Goal: Task Accomplishment & Management: Complete application form

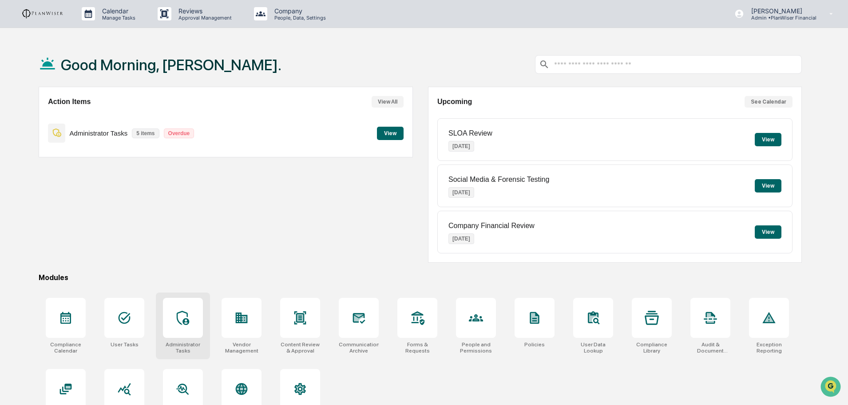
click at [185, 316] on icon at bounding box center [183, 317] width 14 height 14
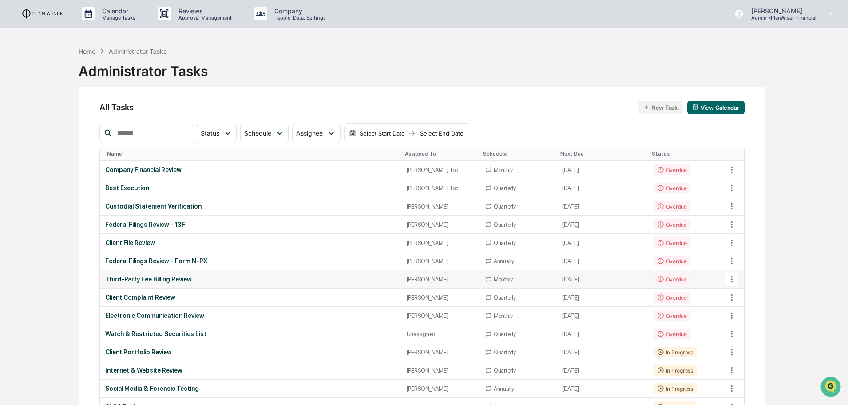
click at [172, 279] on div "Third-Party Fee Billing Review" at bounding box center [250, 278] width 291 height 7
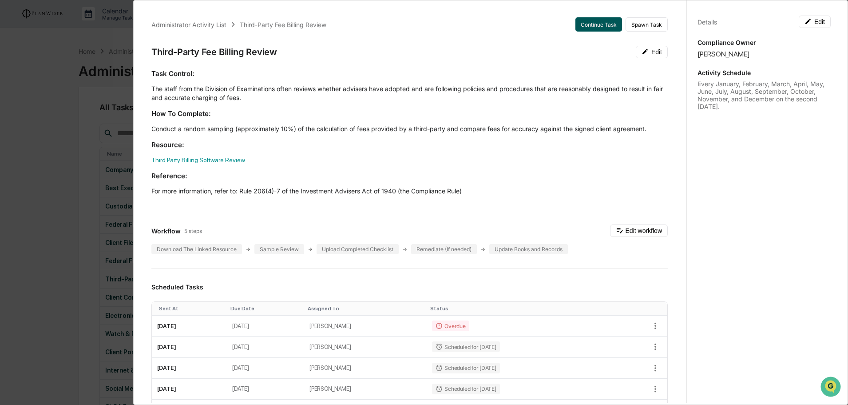
click at [589, 23] on button "Continue Task" at bounding box center [599, 24] width 47 height 14
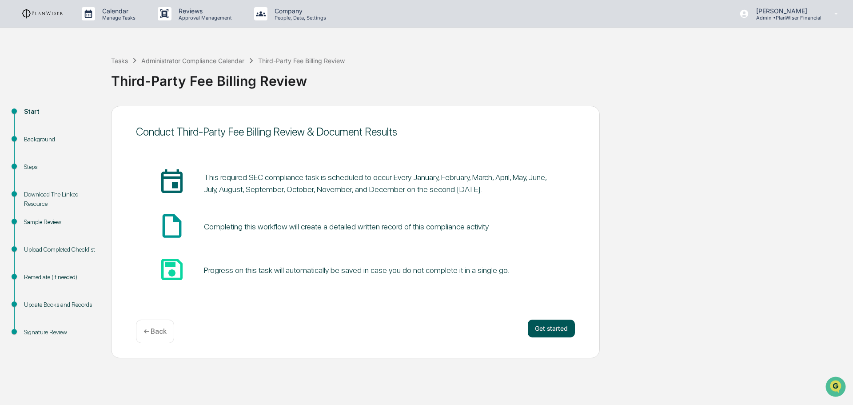
click at [560, 328] on button "Get started" at bounding box center [551, 328] width 47 height 18
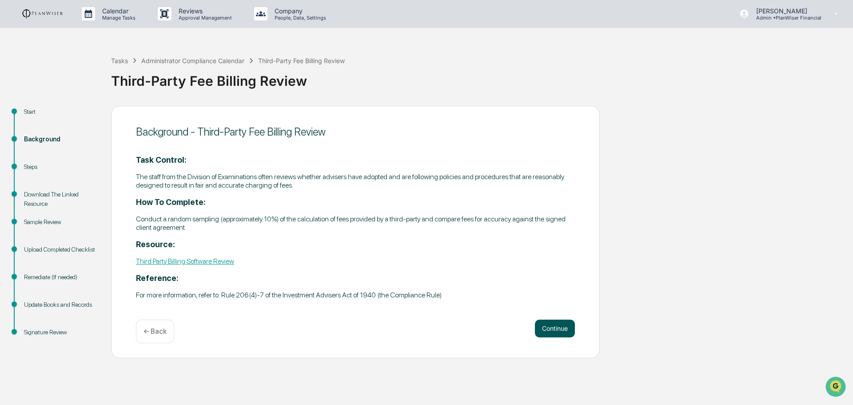
click at [550, 322] on button "Continue" at bounding box center [555, 328] width 40 height 18
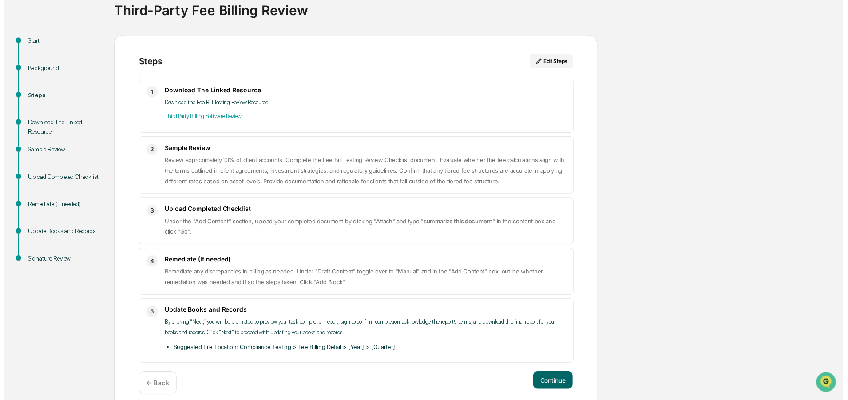
scroll to position [80, 0]
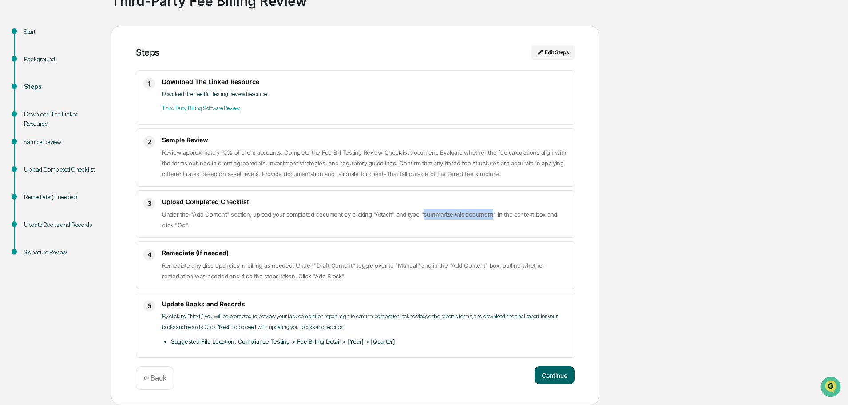
drag, startPoint x: 491, startPoint y: 215, endPoint x: 422, endPoint y: 211, distance: 69.4
click at [422, 211] on span "Under the "Add Content" section, upload your completed document by clicking "At…" at bounding box center [359, 220] width 395 height 18
copy strong "summarize this document"
click at [558, 373] on button "Continue" at bounding box center [555, 375] width 40 height 18
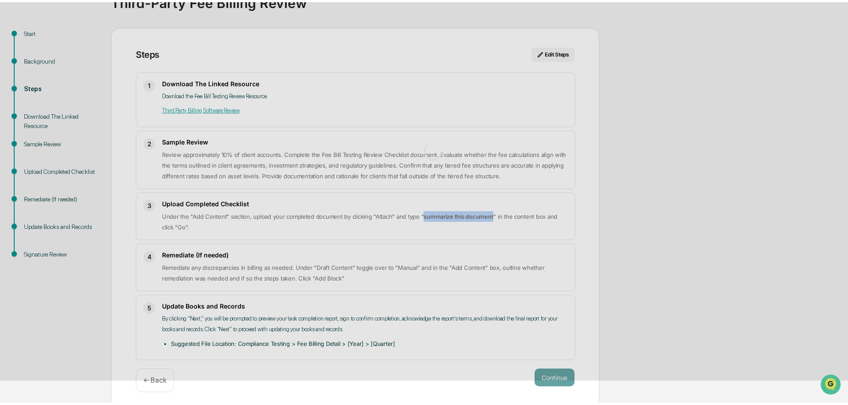
scroll to position [7, 0]
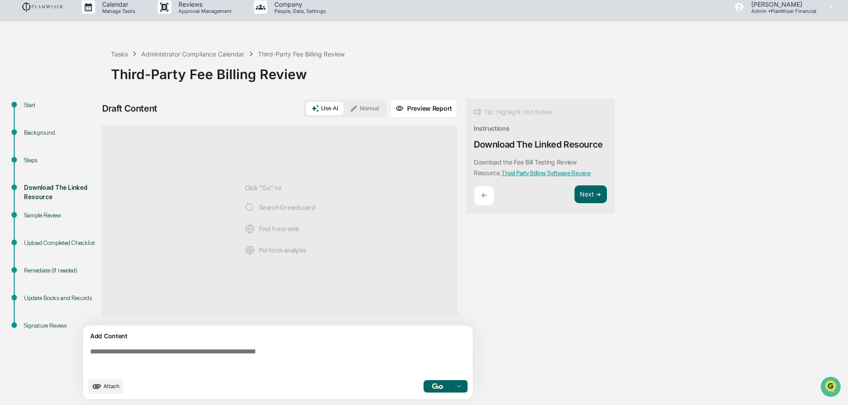
click at [97, 381] on icon "upload document" at bounding box center [97, 386] width 10 height 10
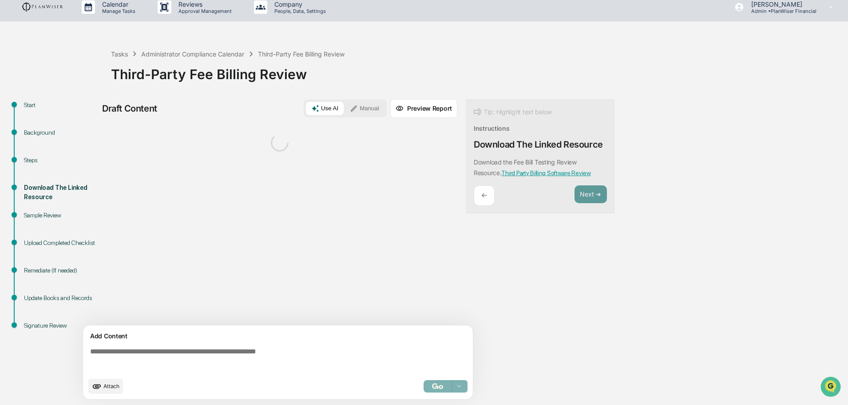
drag, startPoint x: 68, startPoint y: 380, endPoint x: 81, endPoint y: 369, distance: 17.0
click at [69, 380] on div "Start Background Steps Download The Linked Resource Sample Review Upload Comple…" at bounding box center [424, 252] width 840 height 306
click at [102, 355] on textarea at bounding box center [280, 360] width 386 height 32
paste textarea "**********"
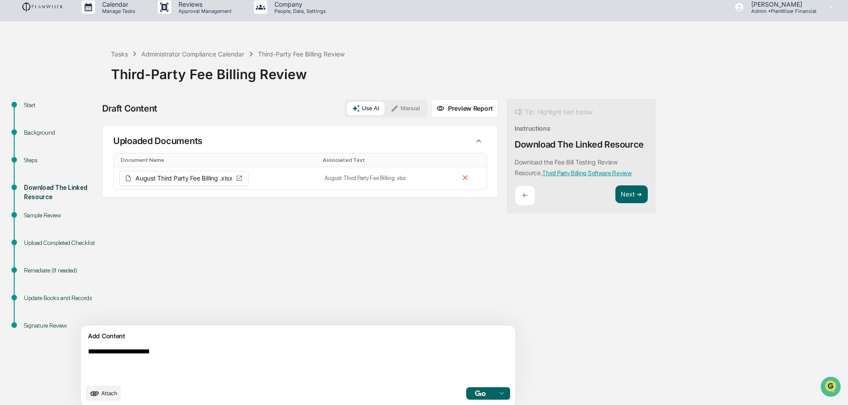
type textarea "**********"
click at [466, 394] on button "button" at bounding box center [480, 393] width 28 height 12
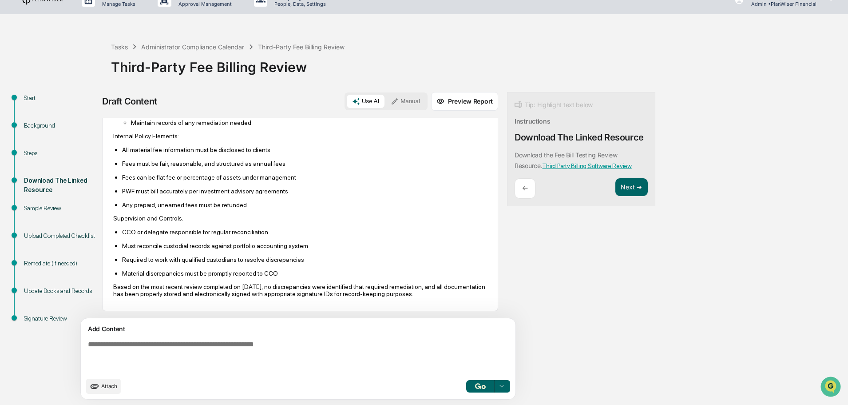
scroll to position [332, 0]
click at [616, 181] on button "Next ➔" at bounding box center [632, 187] width 32 height 18
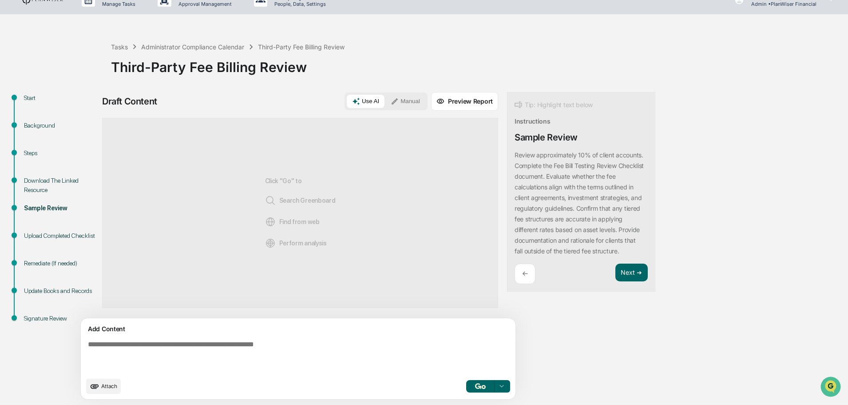
scroll to position [0, 0]
click at [515, 269] on div "←" at bounding box center [525, 273] width 21 height 21
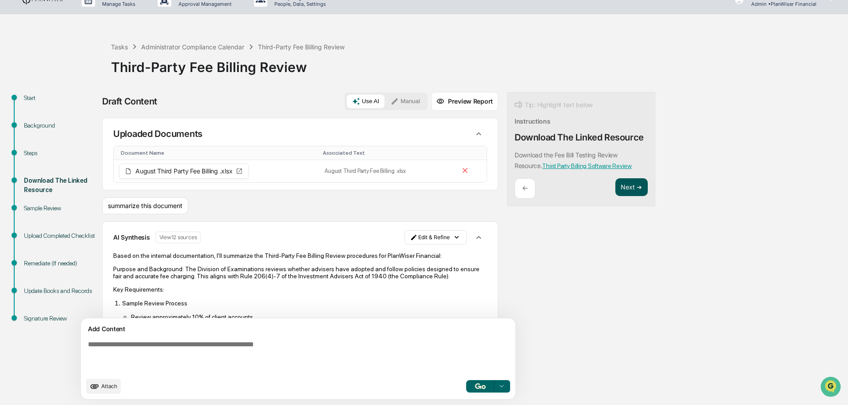
click at [616, 184] on button "Next ➔" at bounding box center [632, 187] width 32 height 18
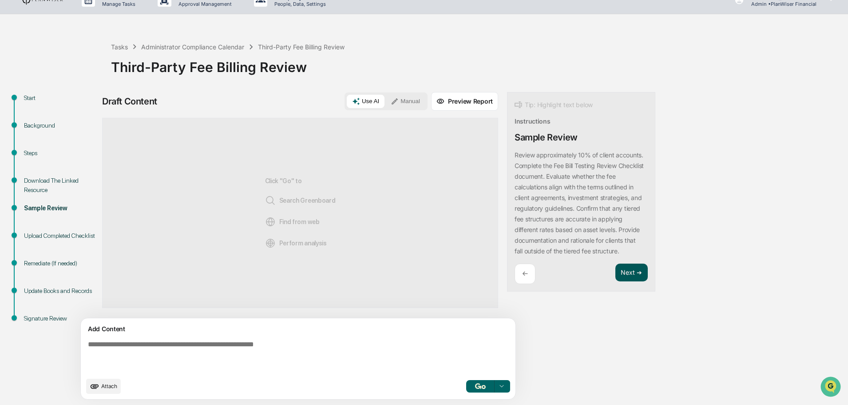
click at [616, 272] on button "Next ➔" at bounding box center [632, 272] width 32 height 18
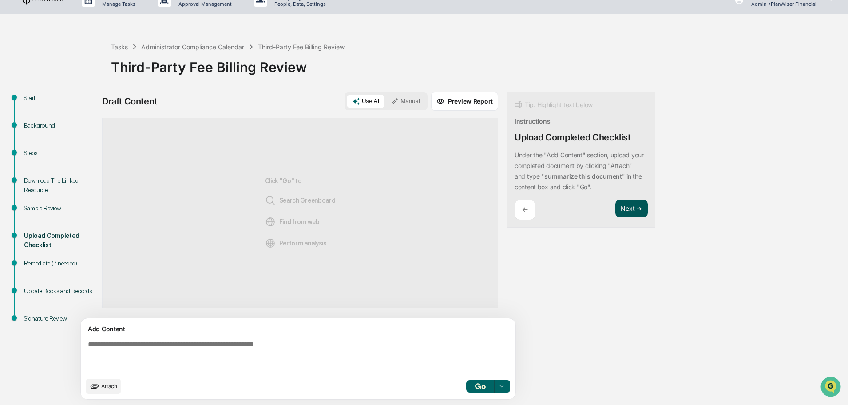
click at [616, 213] on button "Next ➔" at bounding box center [632, 208] width 32 height 18
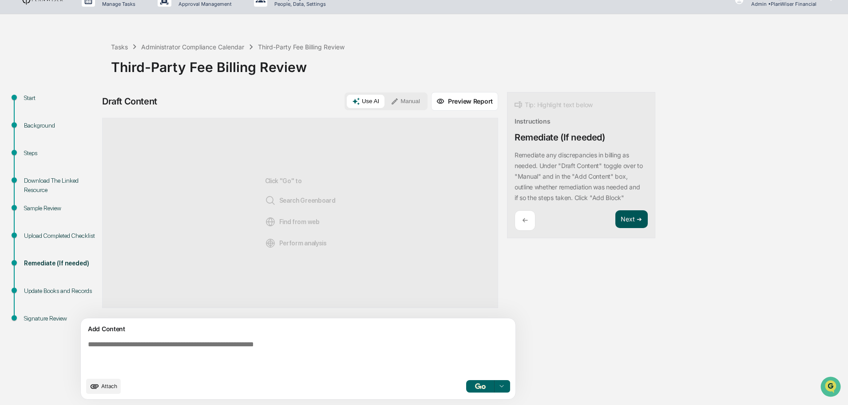
click at [616, 218] on button "Next ➔" at bounding box center [632, 219] width 32 height 18
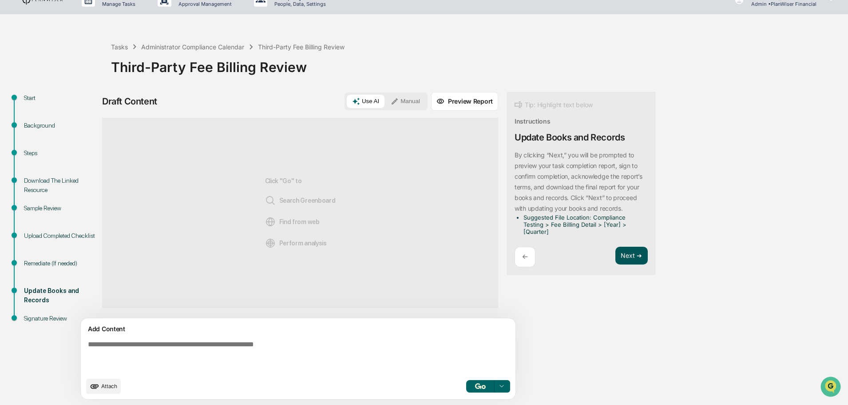
click at [616, 252] on button "Next ➔" at bounding box center [632, 256] width 32 height 18
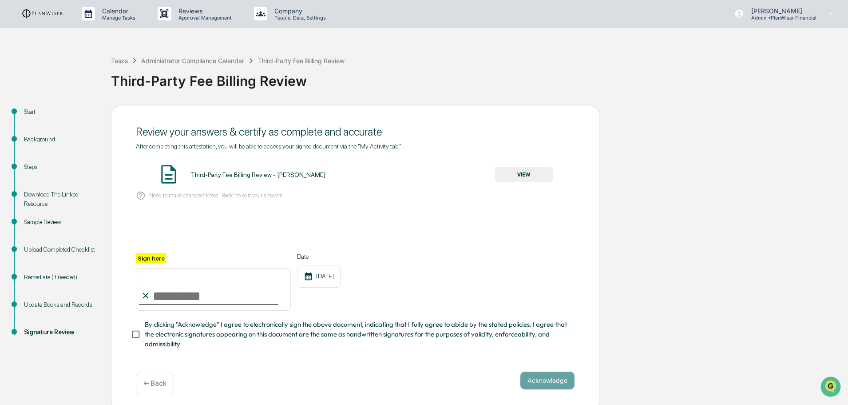
click at [180, 295] on input "Sign here" at bounding box center [213, 289] width 155 height 43
type input "**********"
click at [530, 381] on button "Acknowledge" at bounding box center [548, 380] width 54 height 18
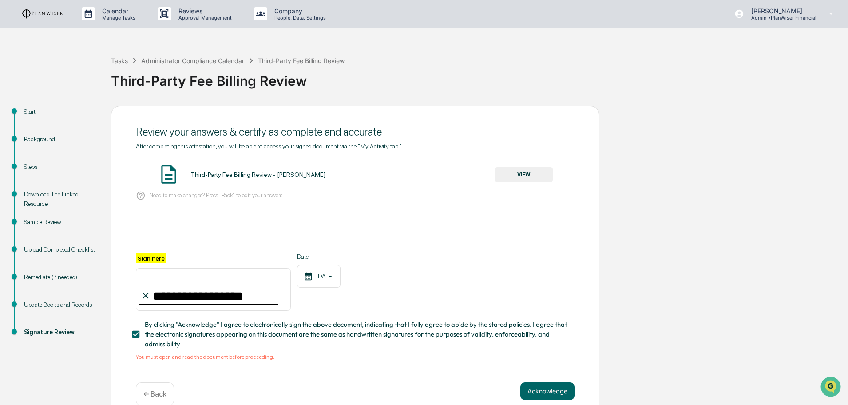
click at [526, 174] on button "VIEW" at bounding box center [524, 174] width 58 height 15
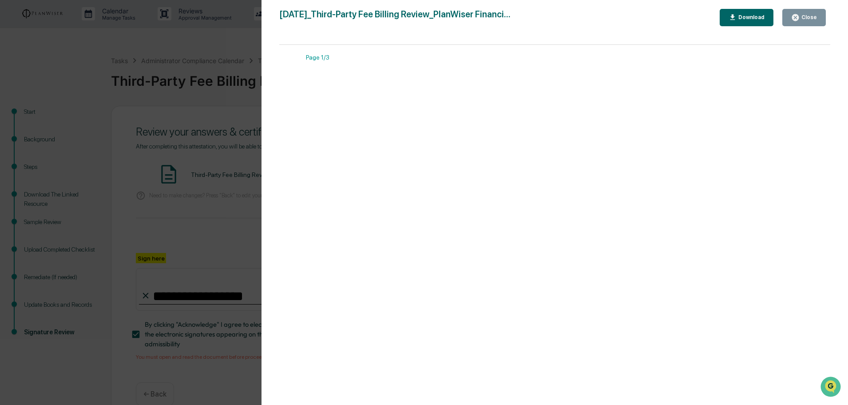
click at [795, 13] on button "Close" at bounding box center [805, 17] width 44 height 17
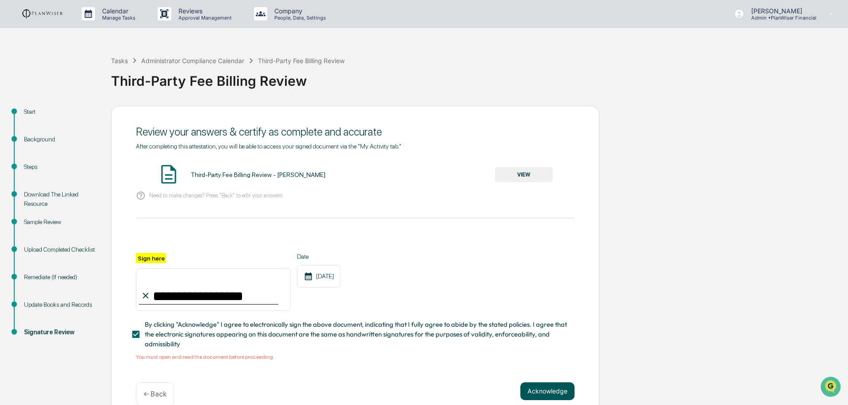
click at [542, 393] on button "Acknowledge" at bounding box center [548, 391] width 54 height 18
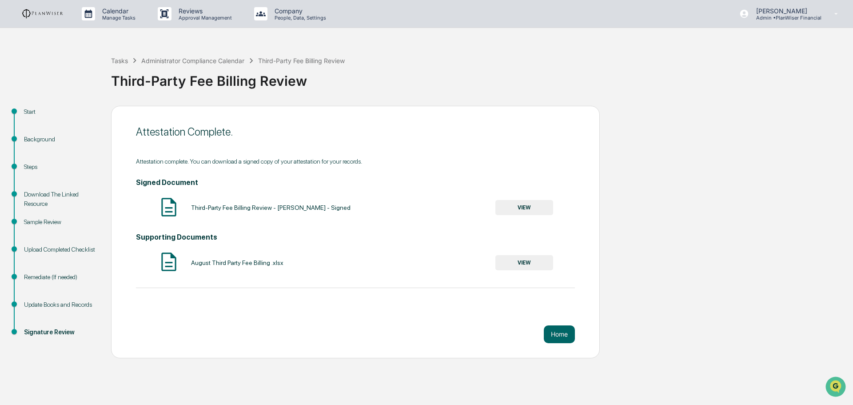
click at [123, 56] on div "Tasks Administrator Compliance Calendar Third-Party Fee Billing Review" at bounding box center [228, 61] width 234 height 10
click at [119, 59] on div "Tasks" at bounding box center [119, 61] width 17 height 8
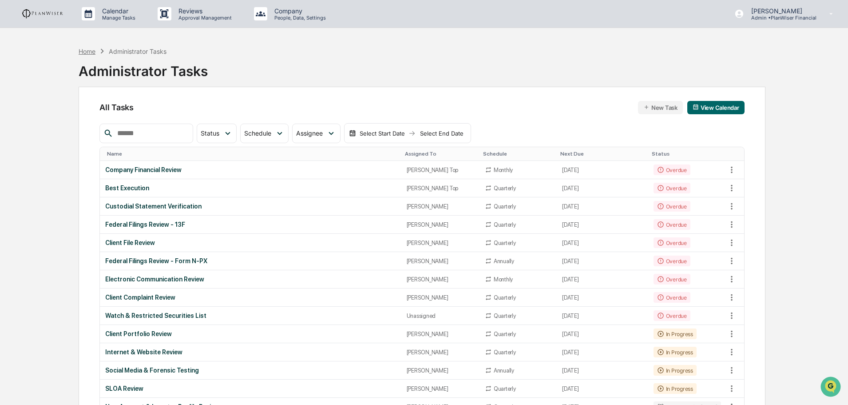
click at [90, 51] on div "Home" at bounding box center [87, 52] width 17 height 8
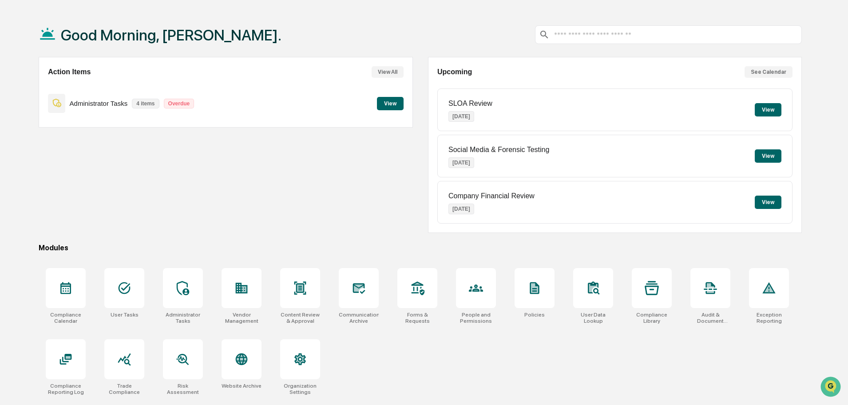
scroll to position [42, 0]
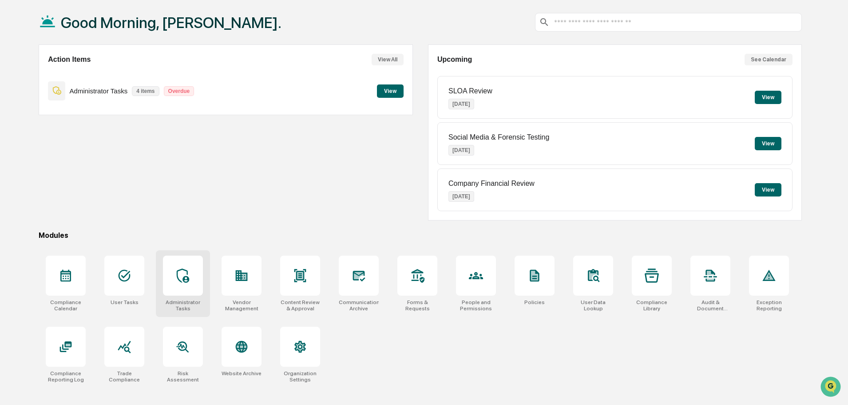
click at [184, 287] on div at bounding box center [183, 275] width 40 height 40
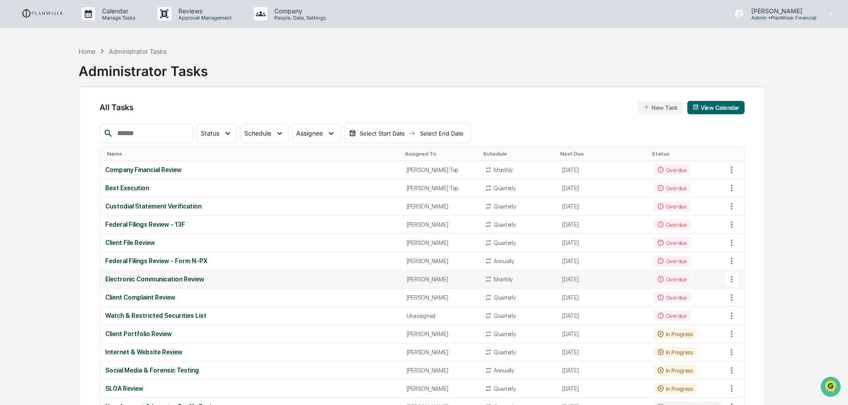
click at [159, 280] on div "Electronic Communication Review" at bounding box center [250, 278] width 291 height 7
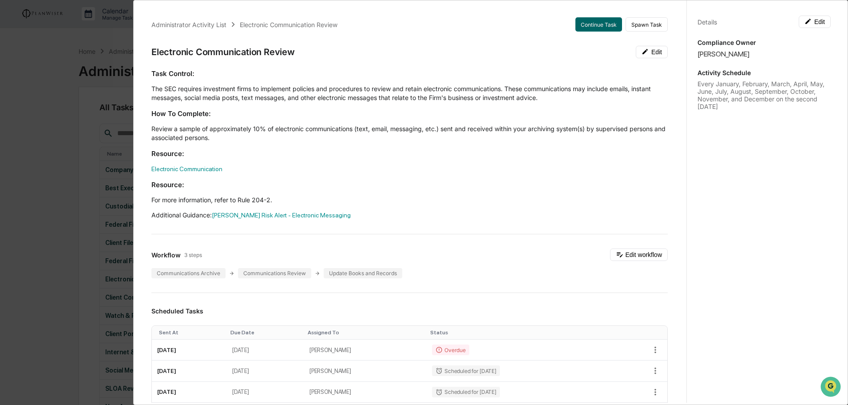
click at [32, 187] on div "Administrator Activity List Electronic Communication Review Continue Task Spawn…" at bounding box center [424, 202] width 848 height 405
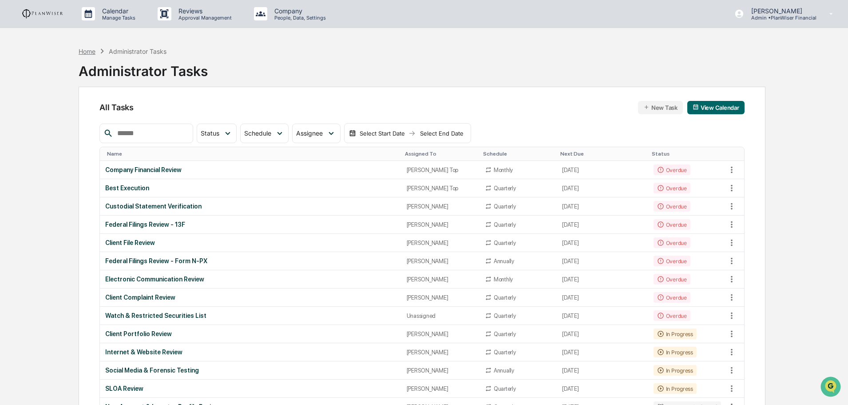
click at [91, 53] on div "Home" at bounding box center [87, 52] width 17 height 8
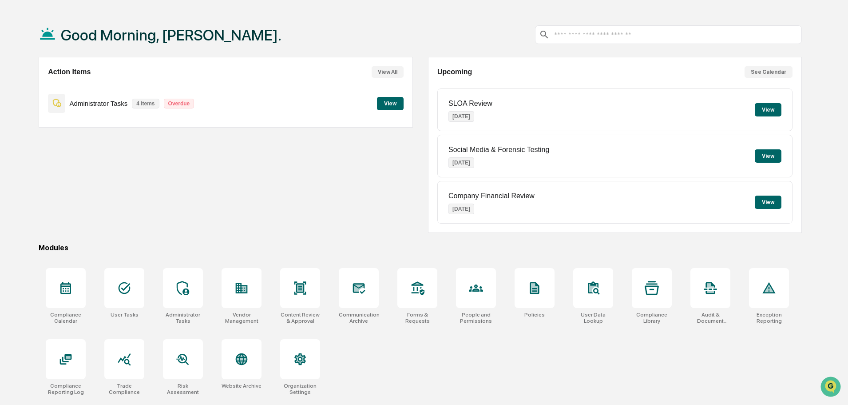
scroll to position [42, 0]
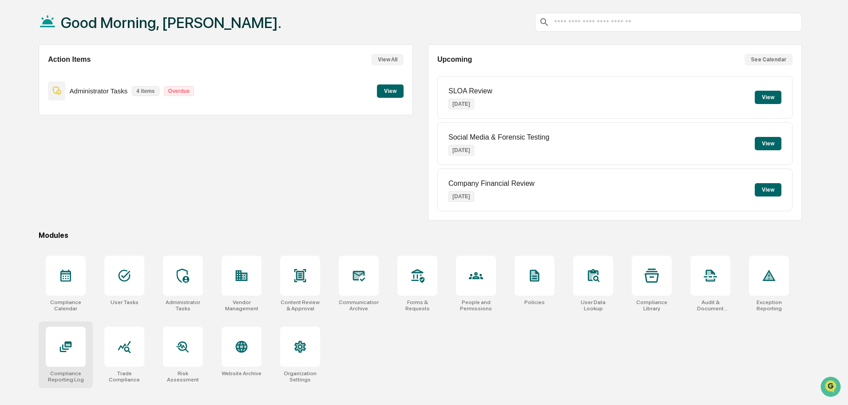
click at [72, 350] on icon at bounding box center [66, 346] width 14 height 14
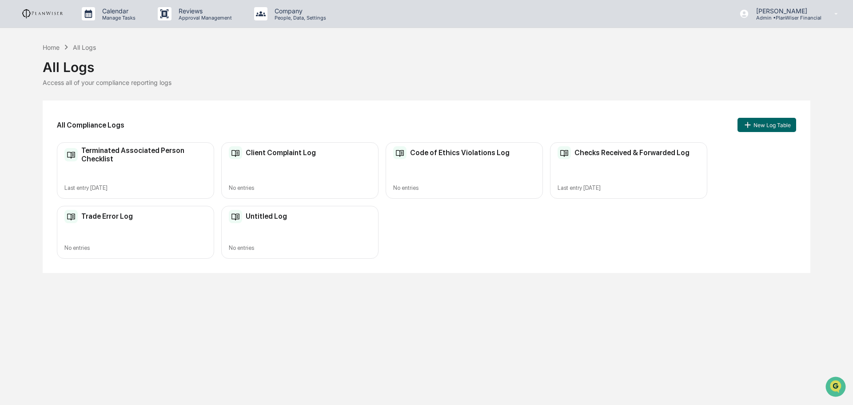
click at [277, 153] on h2 "Client Complaint Log" at bounding box center [281, 152] width 70 height 8
click at [52, 48] on div "Home" at bounding box center [51, 48] width 17 height 8
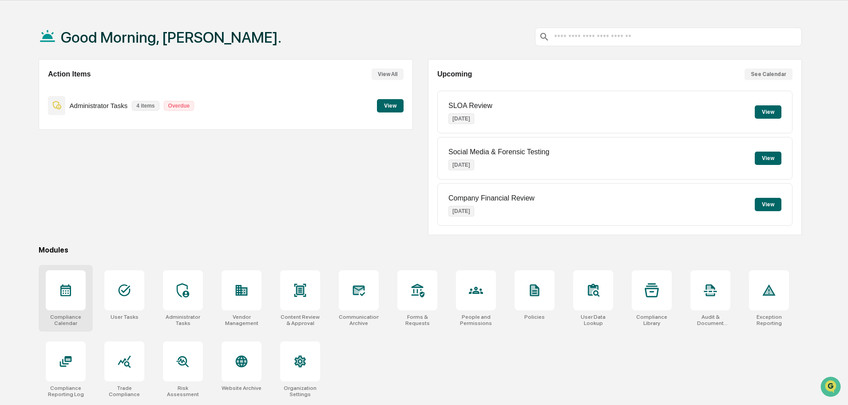
scroll to position [42, 0]
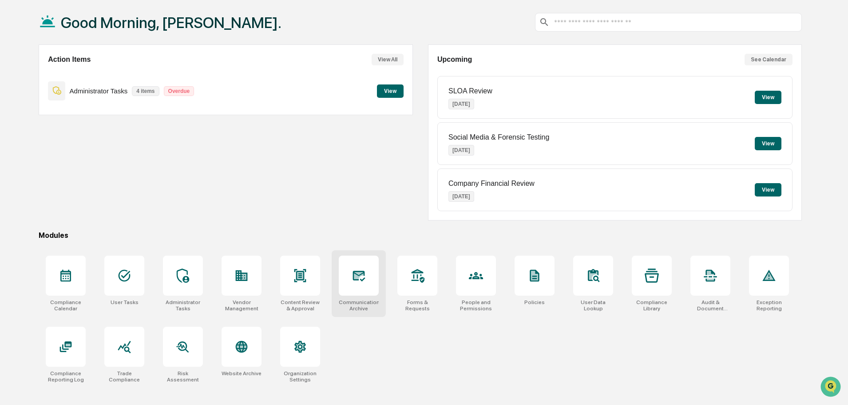
click at [361, 267] on div at bounding box center [359, 275] width 40 height 40
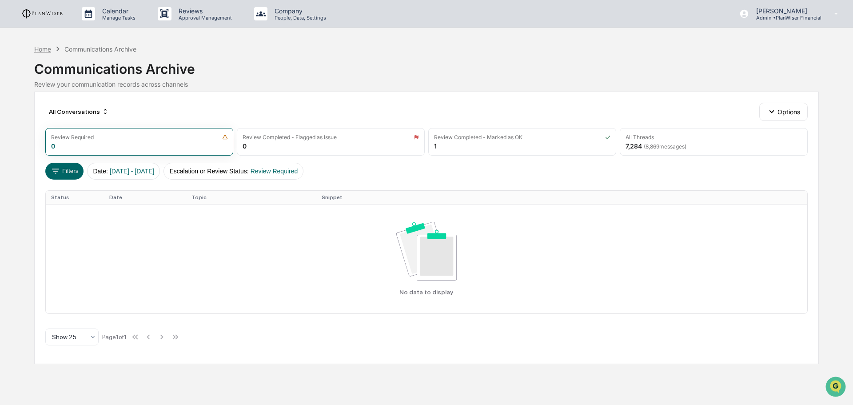
click at [45, 49] on div "Home" at bounding box center [42, 49] width 17 height 8
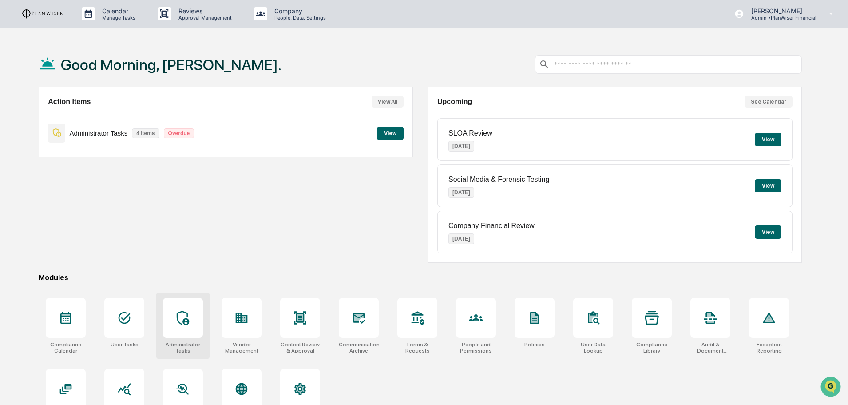
click at [179, 322] on icon at bounding box center [183, 317] width 12 height 14
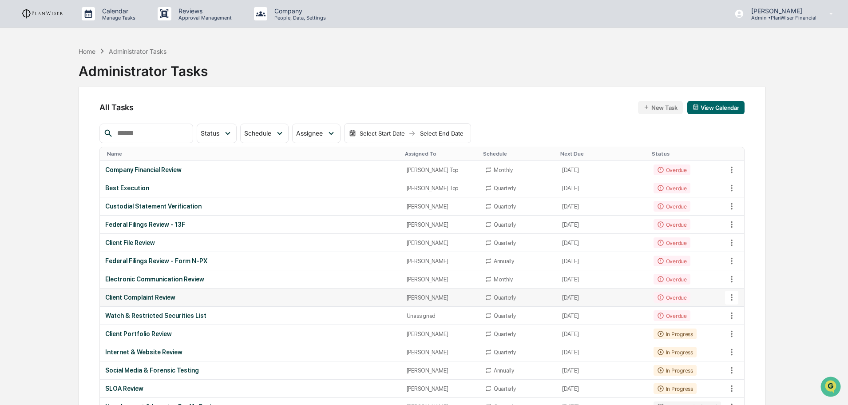
click at [152, 298] on div "Client Complaint Review" at bounding box center [250, 297] width 291 height 7
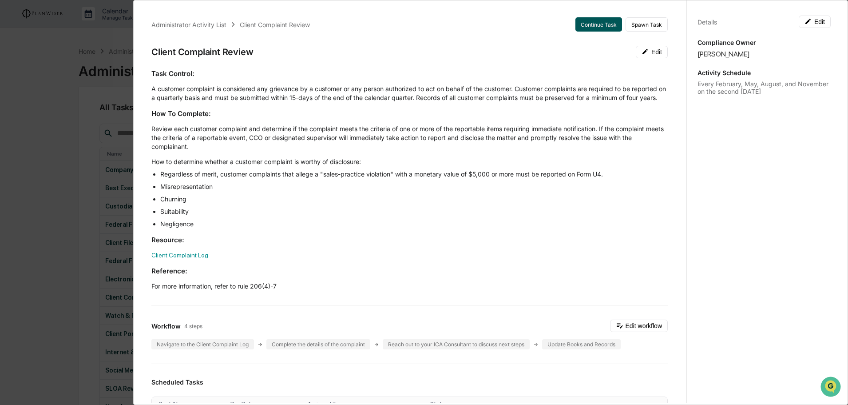
click at [594, 21] on button "Continue Task" at bounding box center [599, 24] width 47 height 14
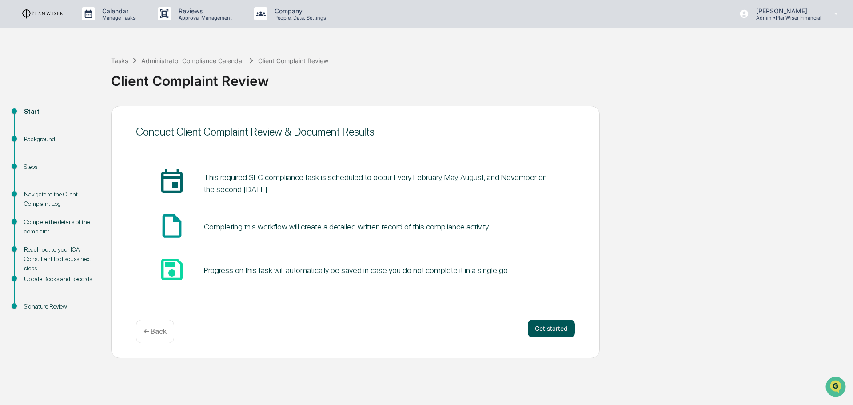
click at [552, 326] on button "Get started" at bounding box center [551, 328] width 47 height 18
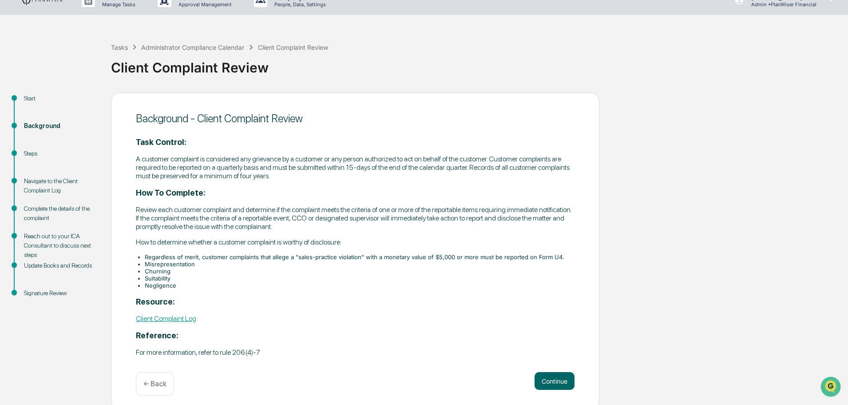
scroll to position [19, 0]
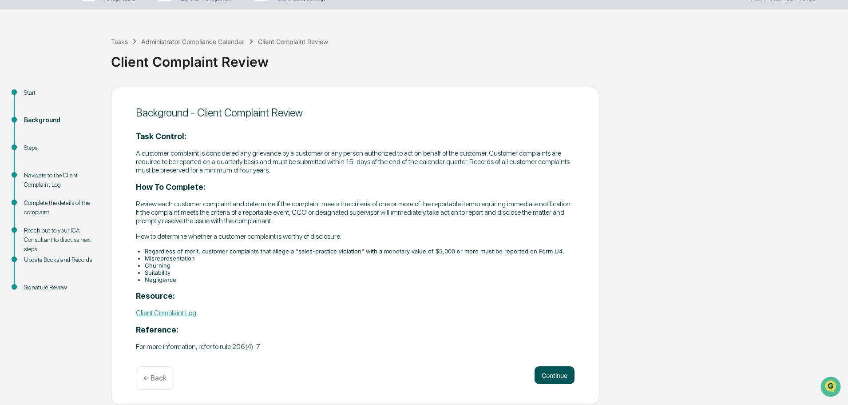
click at [552, 371] on button "Continue" at bounding box center [555, 375] width 40 height 18
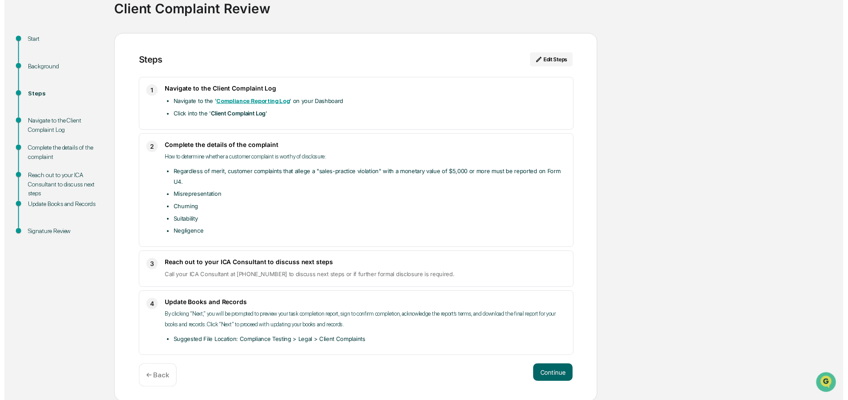
scroll to position [74, 0]
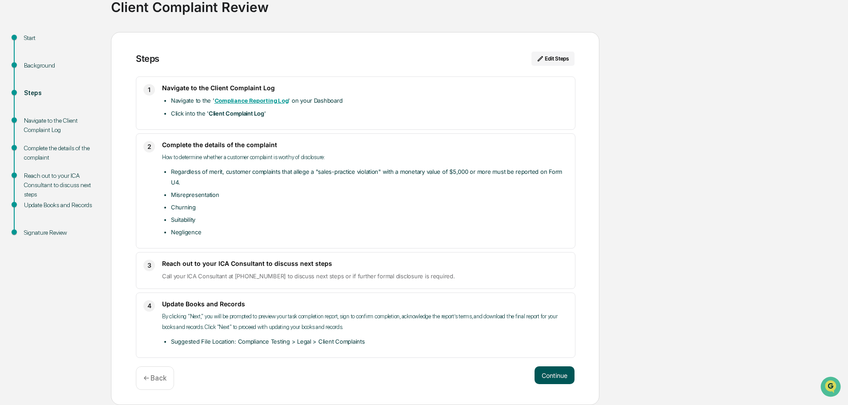
click at [550, 372] on button "Continue" at bounding box center [555, 375] width 40 height 18
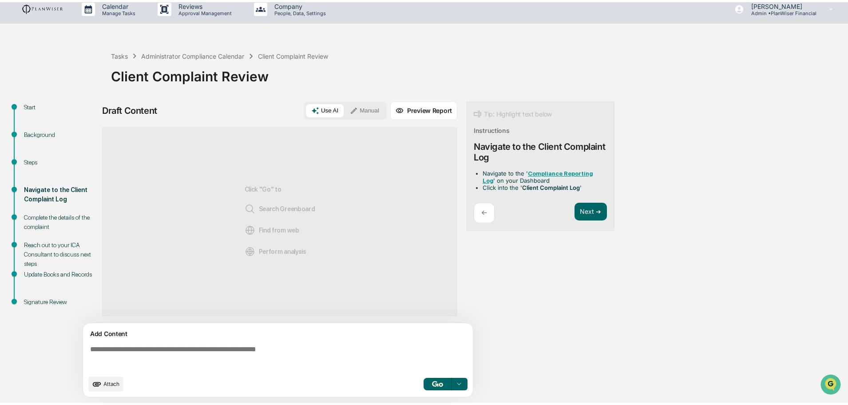
scroll to position [7, 0]
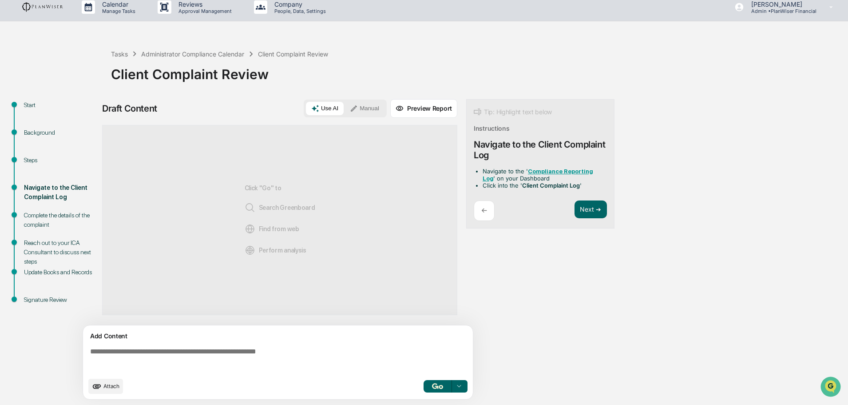
click at [173, 358] on textarea at bounding box center [280, 360] width 386 height 32
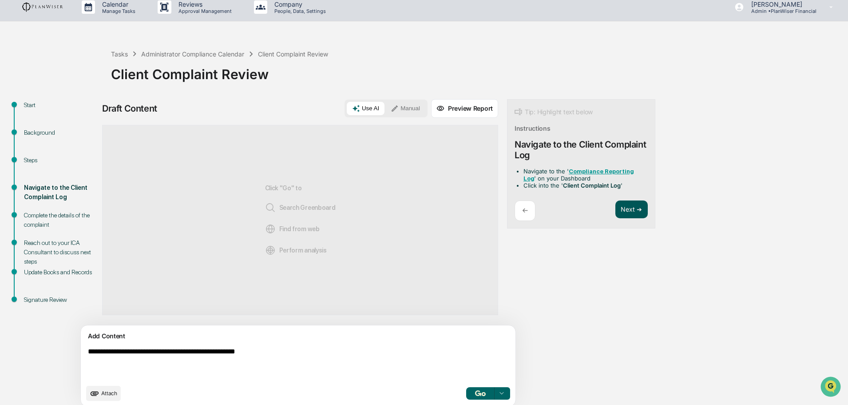
type textarea "**********"
click at [616, 213] on button "Next ➔" at bounding box center [632, 209] width 32 height 18
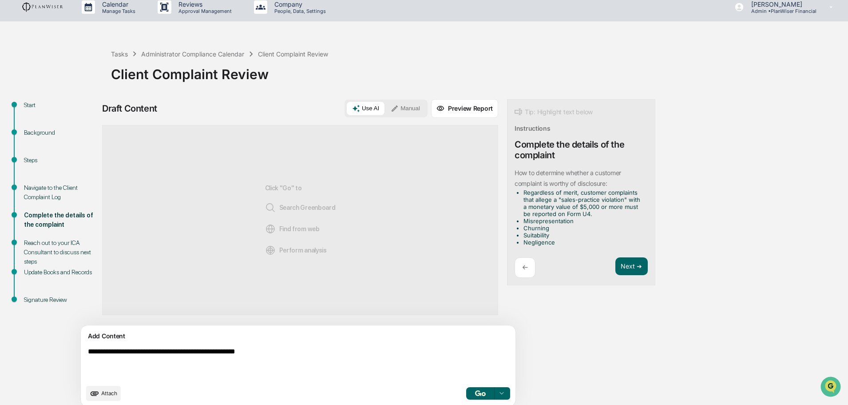
click at [475, 392] on img "button" at bounding box center [480, 393] width 11 height 6
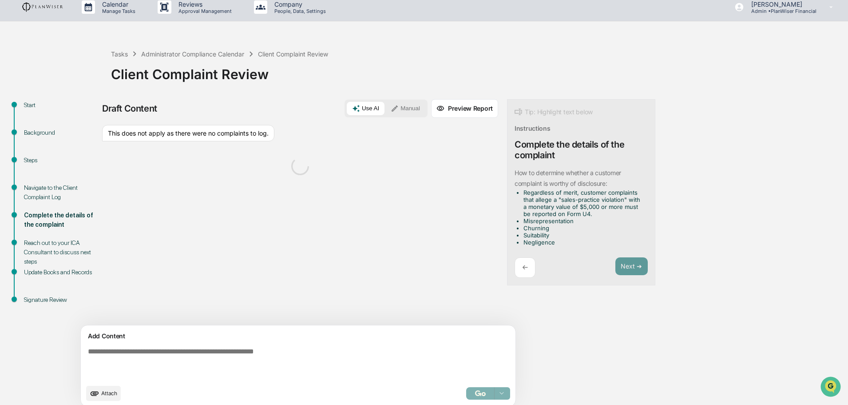
scroll to position [14, 0]
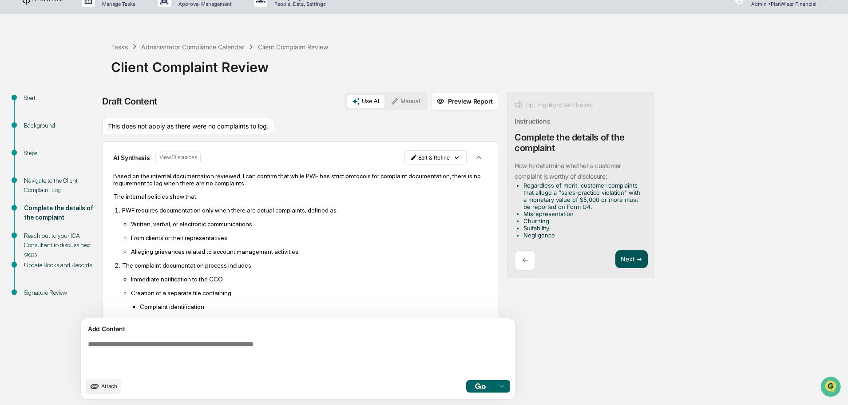
click at [616, 256] on button "Next ➔" at bounding box center [632, 259] width 32 height 18
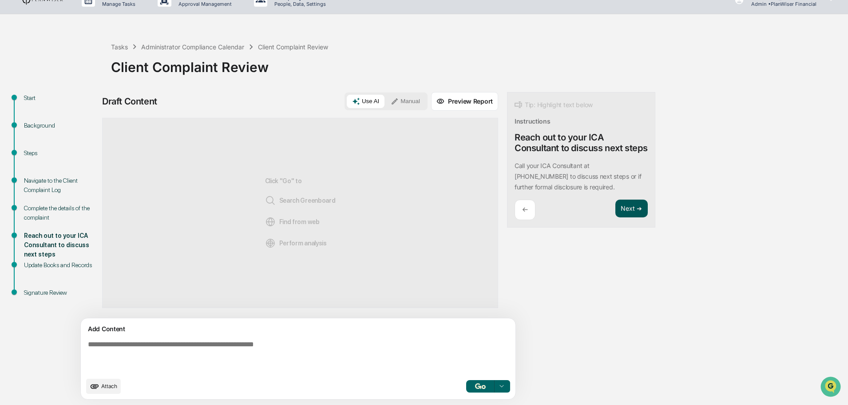
click at [616, 218] on button "Next ➔" at bounding box center [632, 208] width 32 height 18
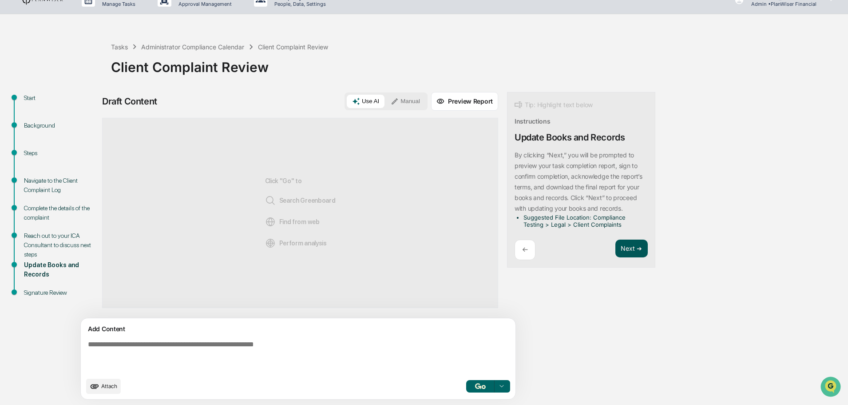
click at [616, 245] on button "Next ➔" at bounding box center [632, 248] width 32 height 18
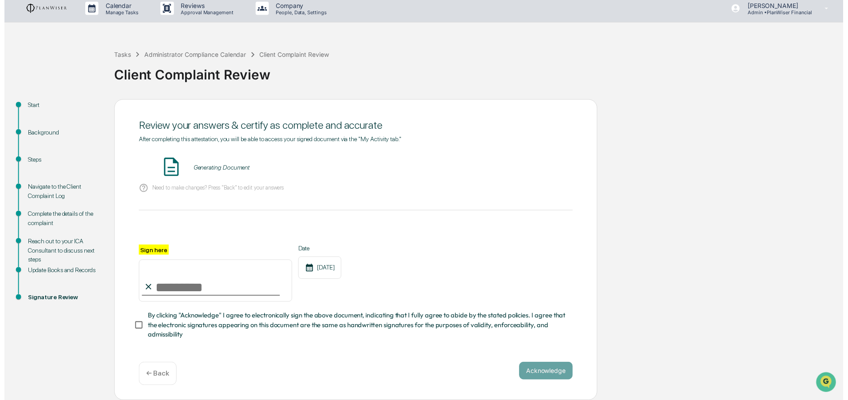
scroll to position [8, 0]
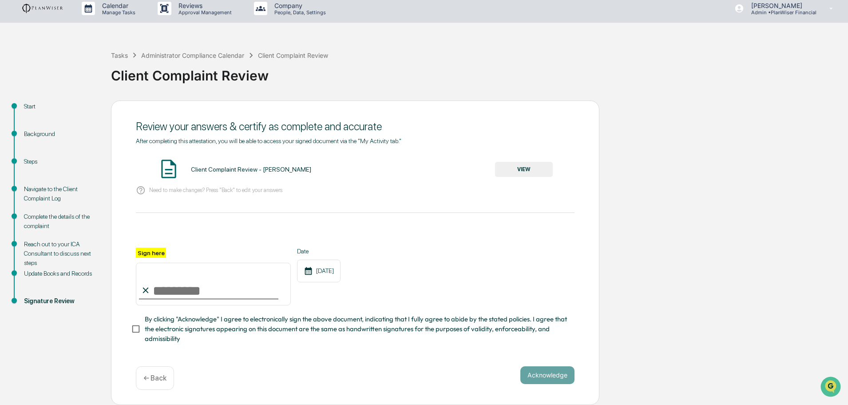
click at [515, 167] on button "VIEW" at bounding box center [524, 169] width 58 height 15
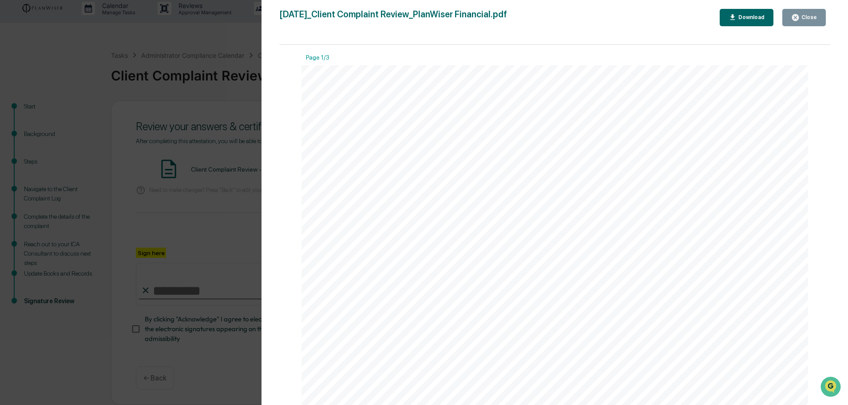
click at [796, 16] on icon "button" at bounding box center [795, 17] width 7 height 7
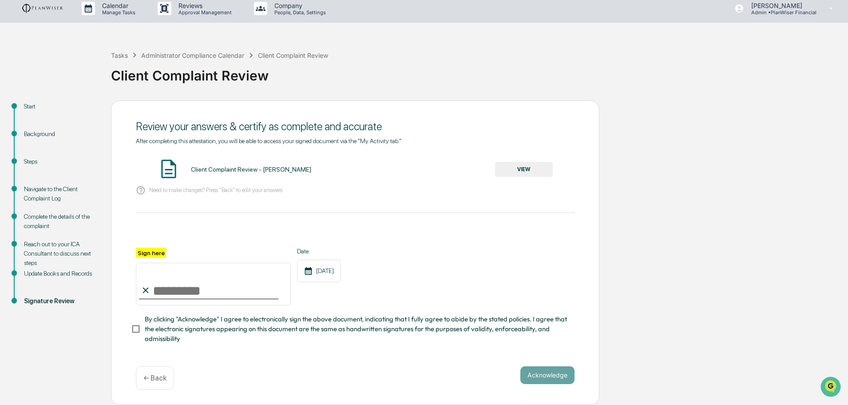
click at [183, 293] on input "Sign here" at bounding box center [213, 284] width 155 height 43
type input "**********"
click at [544, 368] on button "Acknowledge" at bounding box center [548, 375] width 54 height 18
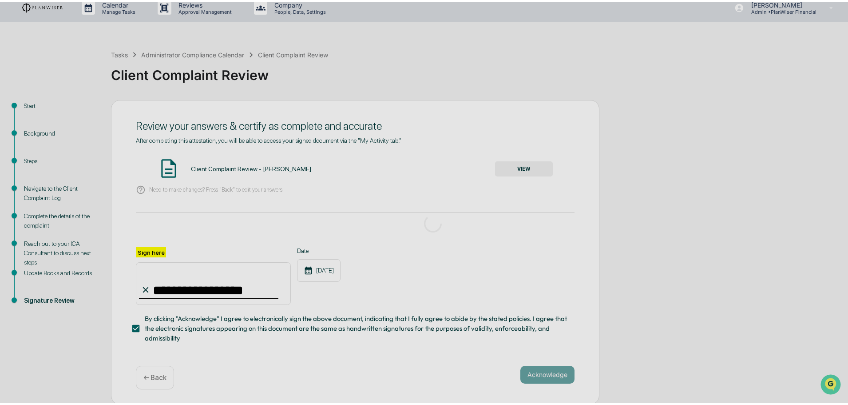
scroll to position [0, 0]
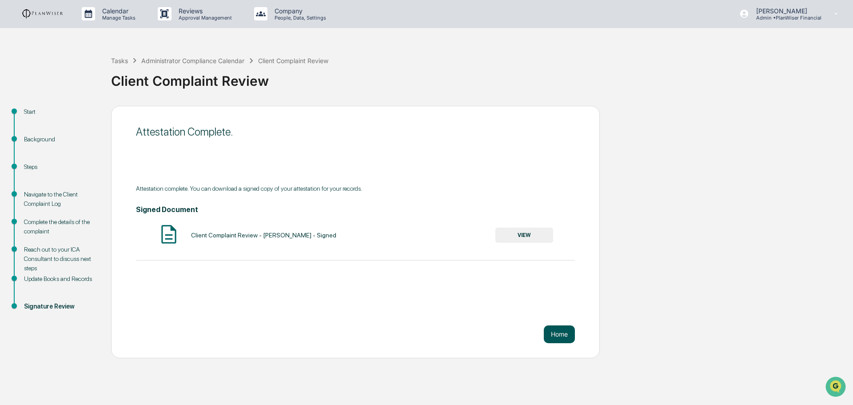
click at [555, 331] on button "Home" at bounding box center [559, 334] width 31 height 18
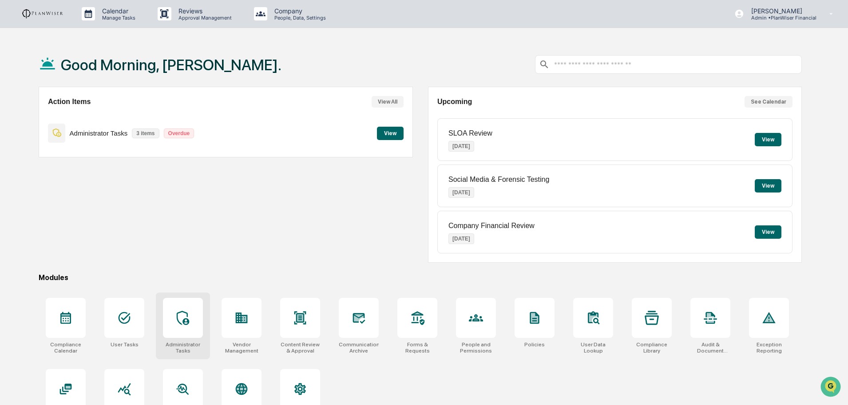
click at [183, 322] on icon at bounding box center [183, 317] width 14 height 14
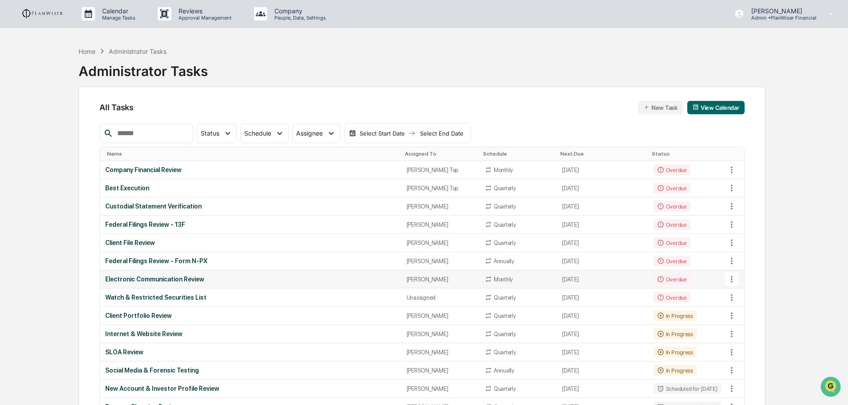
click at [154, 277] on div "Electronic Communication Review" at bounding box center [250, 278] width 291 height 7
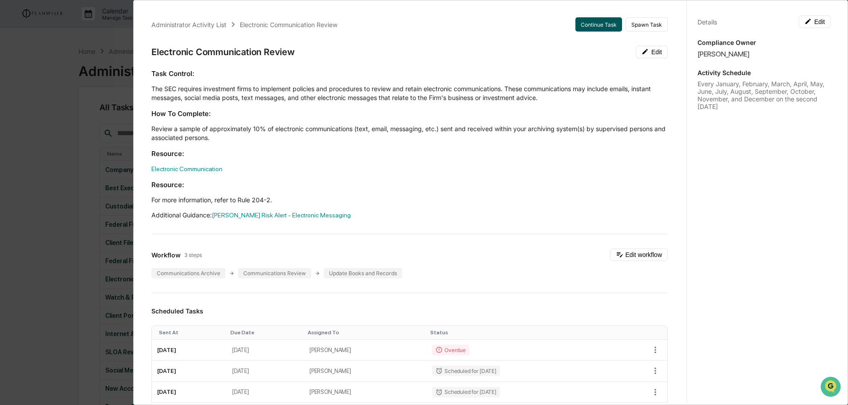
click at [592, 26] on button "Continue Task" at bounding box center [599, 24] width 47 height 14
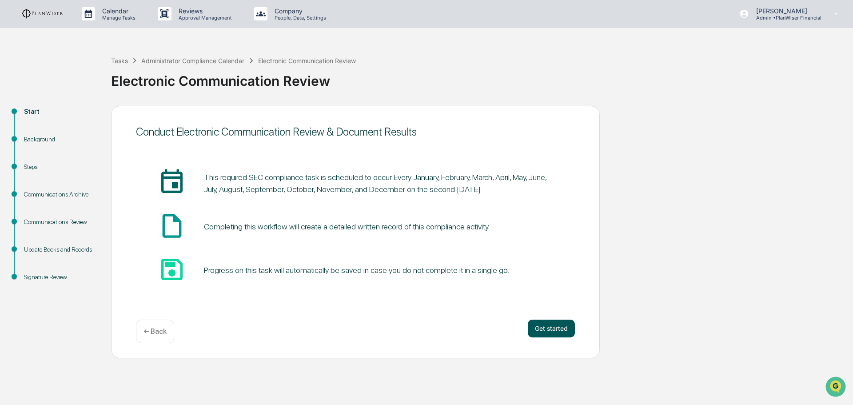
click at [547, 327] on button "Get started" at bounding box center [551, 328] width 47 height 18
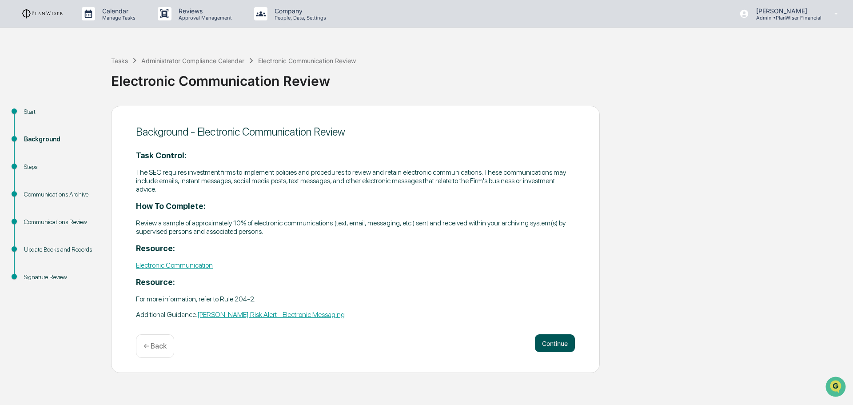
click at [538, 339] on button "Continue" at bounding box center [555, 343] width 40 height 18
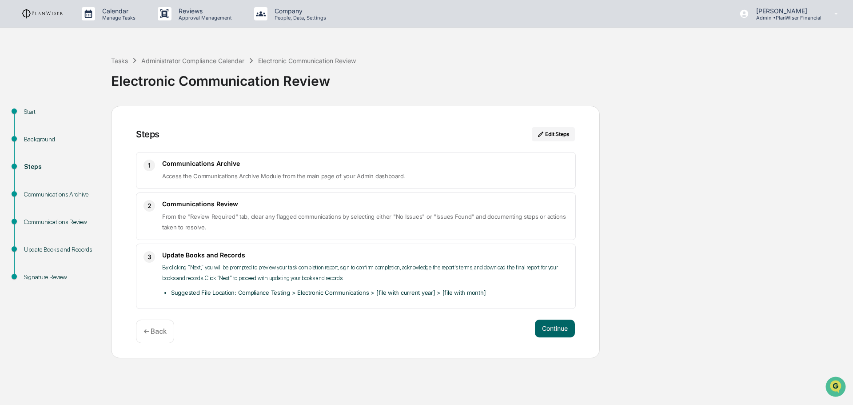
click at [544, 318] on div "Steps Edit Steps 1 Communications Archive Access the Communications Archive Mod…" at bounding box center [355, 232] width 489 height 252
click at [553, 319] on button "Continue" at bounding box center [555, 328] width 40 height 18
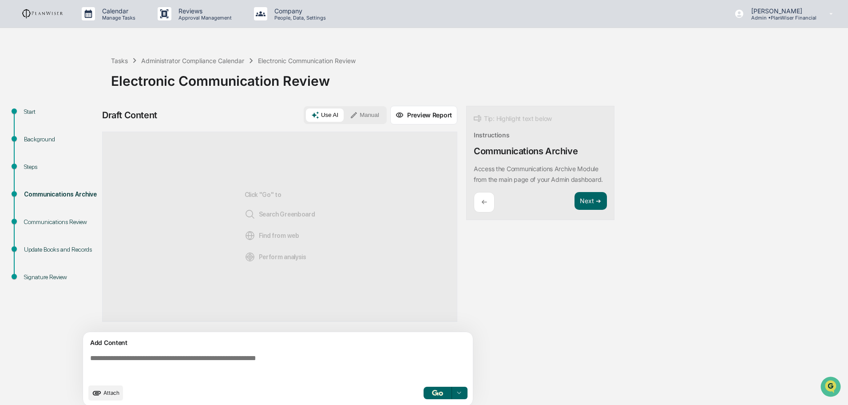
click at [185, 357] on textarea at bounding box center [280, 366] width 386 height 32
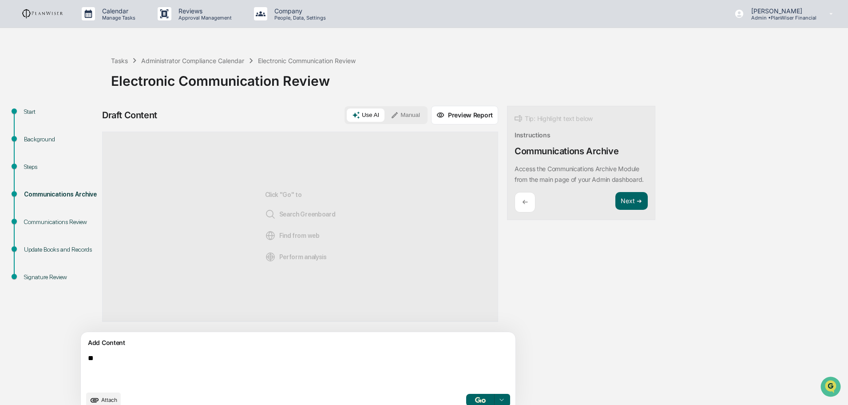
type textarea "*"
type textarea "**********"
click at [475, 398] on img "button" at bounding box center [480, 400] width 11 height 6
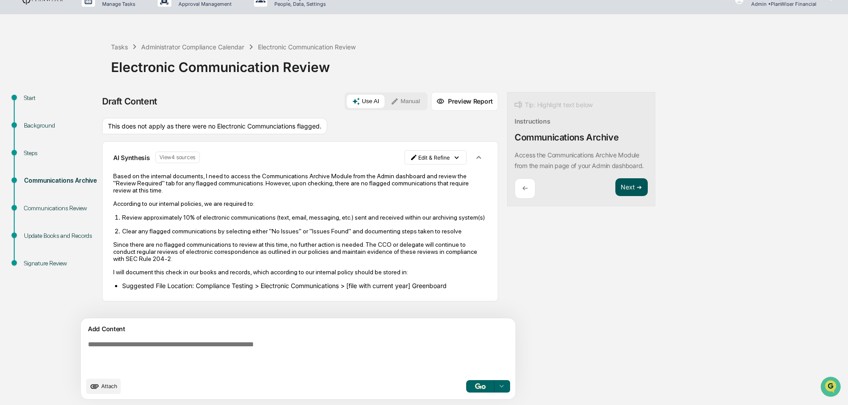
click at [616, 195] on button "Next ➔" at bounding box center [632, 187] width 32 height 18
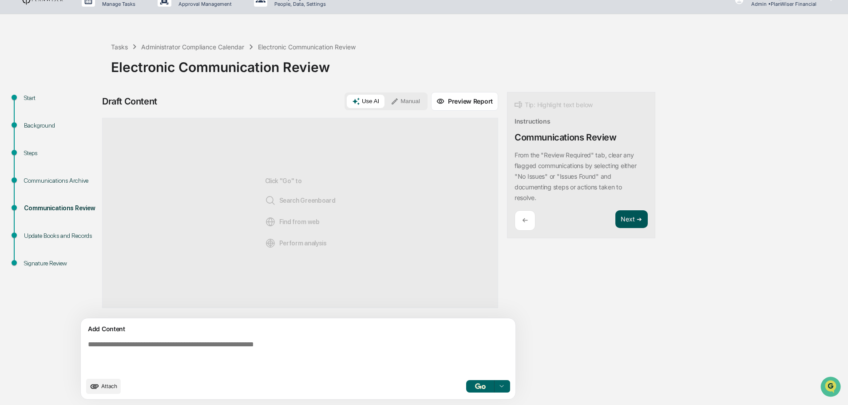
click at [616, 219] on button "Next ➔" at bounding box center [632, 219] width 32 height 18
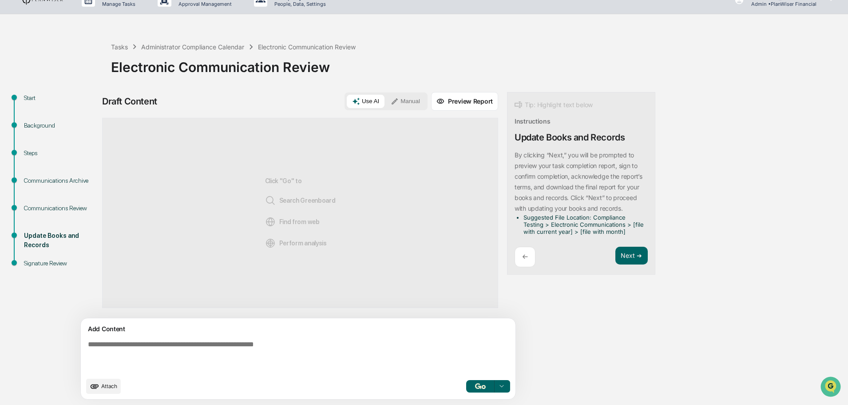
click at [515, 256] on div "←" at bounding box center [525, 257] width 21 height 21
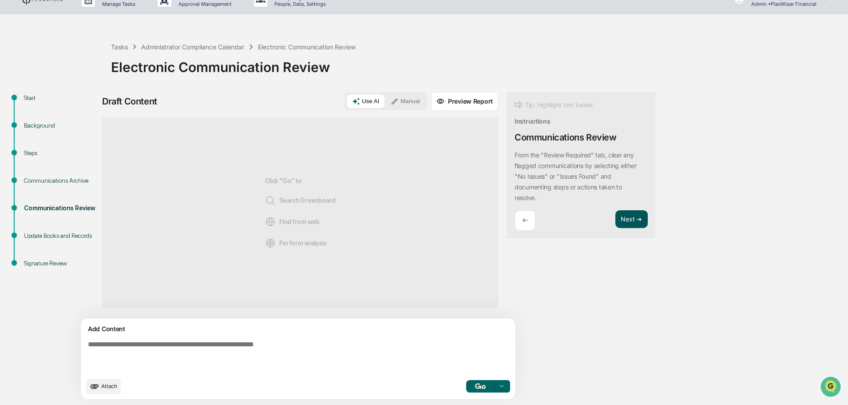
click at [616, 218] on button "Next ➔" at bounding box center [632, 219] width 32 height 18
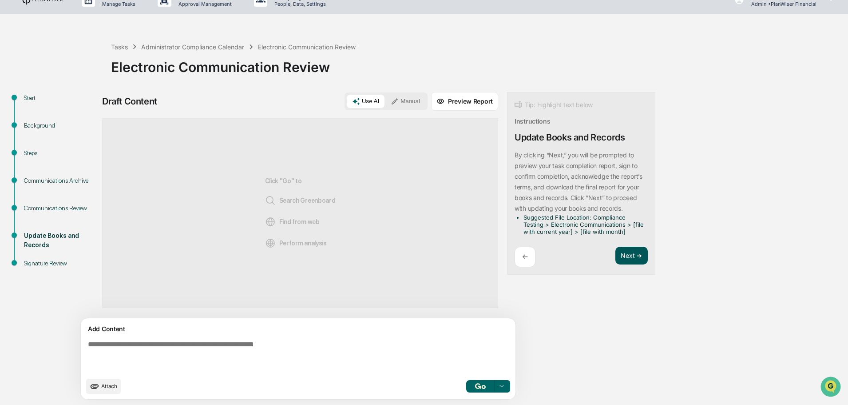
click at [616, 264] on button "Next ➔" at bounding box center [632, 256] width 32 height 18
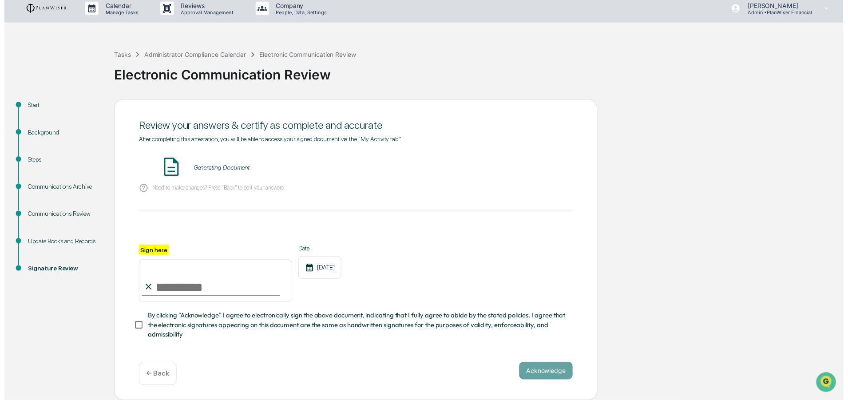
scroll to position [8, 0]
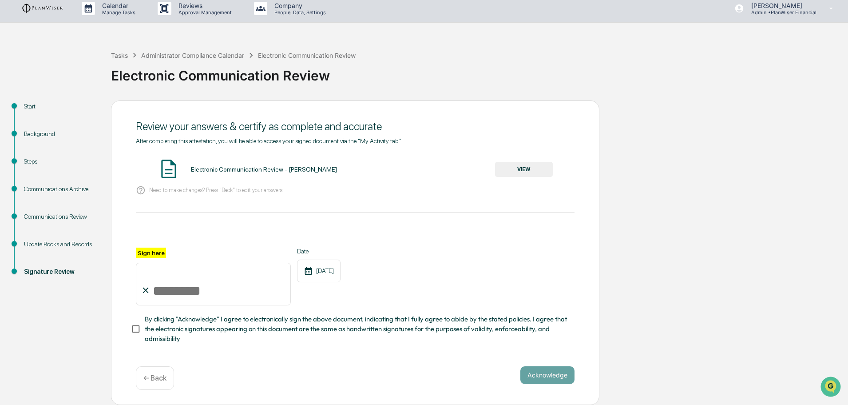
click at [540, 170] on button "VIEW" at bounding box center [524, 169] width 58 height 15
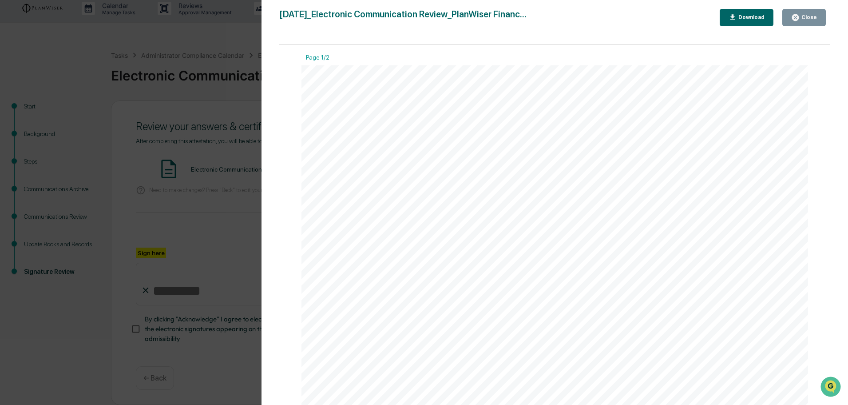
click at [795, 14] on icon "button" at bounding box center [796, 17] width 8 height 8
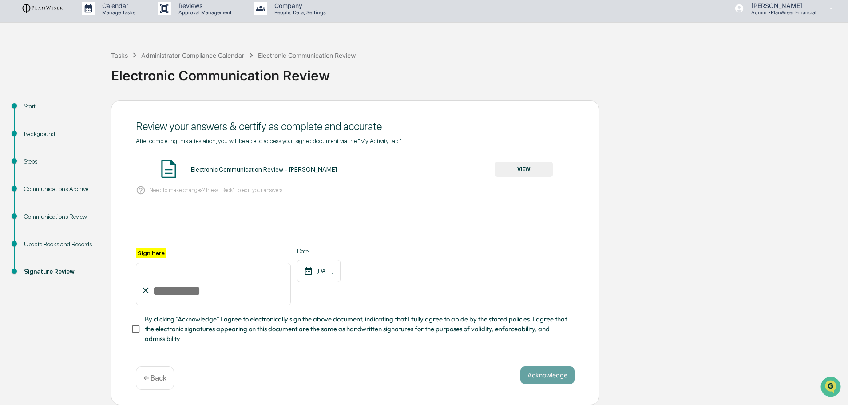
drag, startPoint x: 171, startPoint y: 293, endPoint x: 182, endPoint y: 297, distance: 10.8
click at [171, 293] on input "Sign here" at bounding box center [213, 284] width 155 height 43
type input "**********"
click at [541, 370] on button "Acknowledge" at bounding box center [548, 375] width 54 height 18
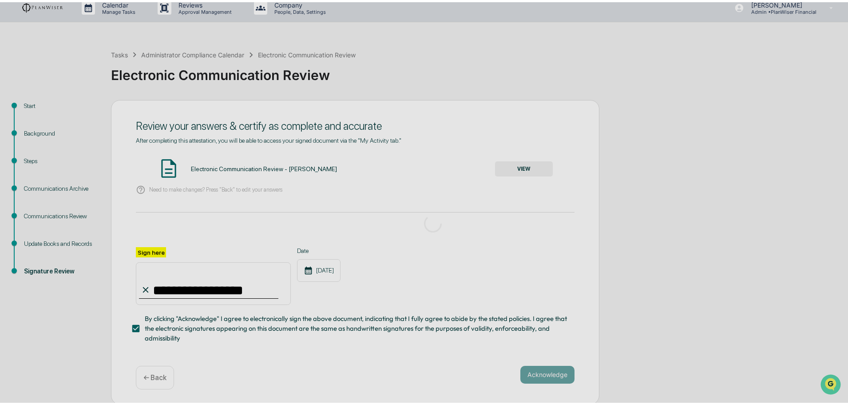
scroll to position [0, 0]
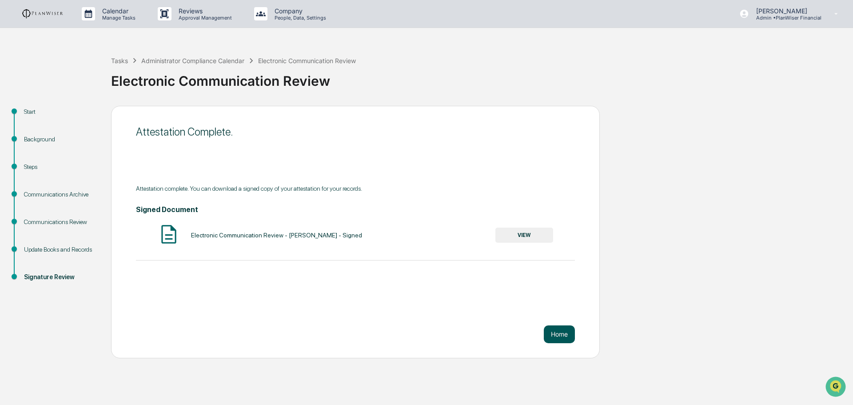
click at [570, 339] on button "Home" at bounding box center [559, 334] width 31 height 18
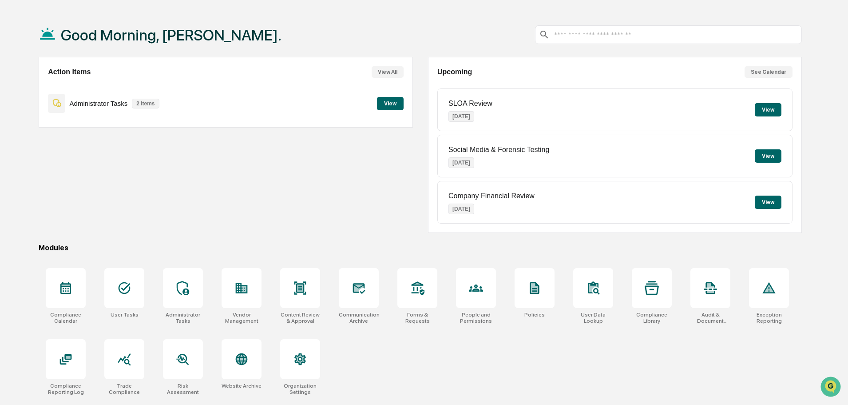
scroll to position [42, 0]
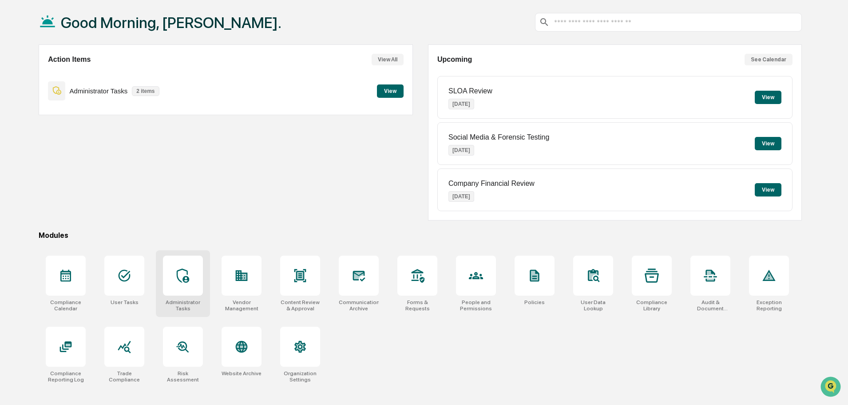
click at [187, 280] on icon at bounding box center [183, 275] width 12 height 14
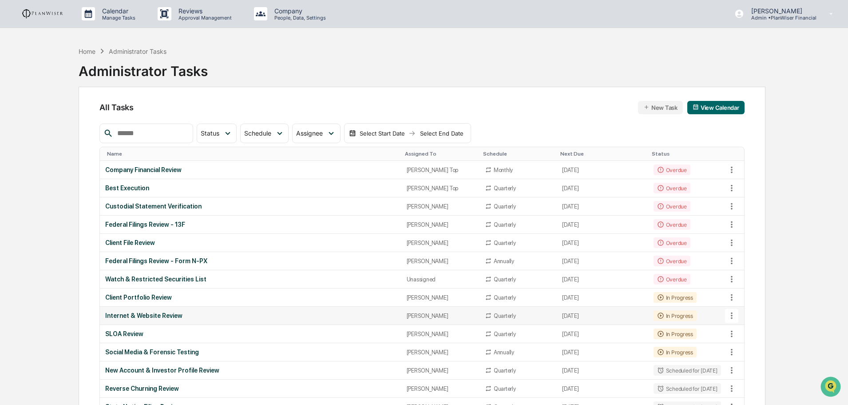
click at [167, 313] on div "Internet & Website Review" at bounding box center [250, 315] width 291 height 7
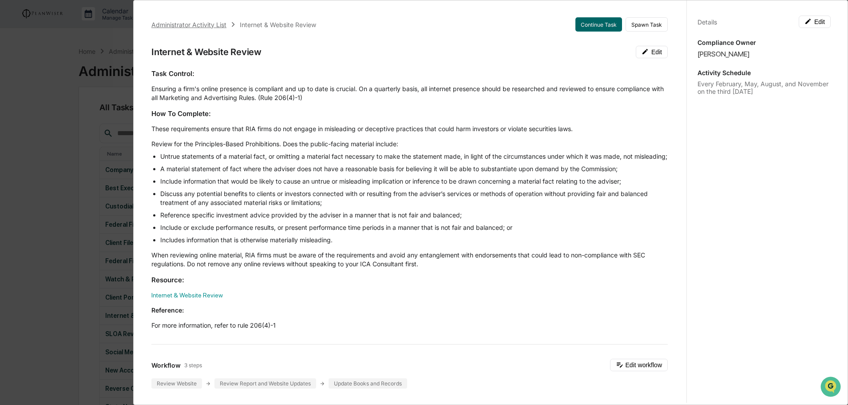
click at [217, 25] on div "Administrator Activity List" at bounding box center [188, 25] width 75 height 8
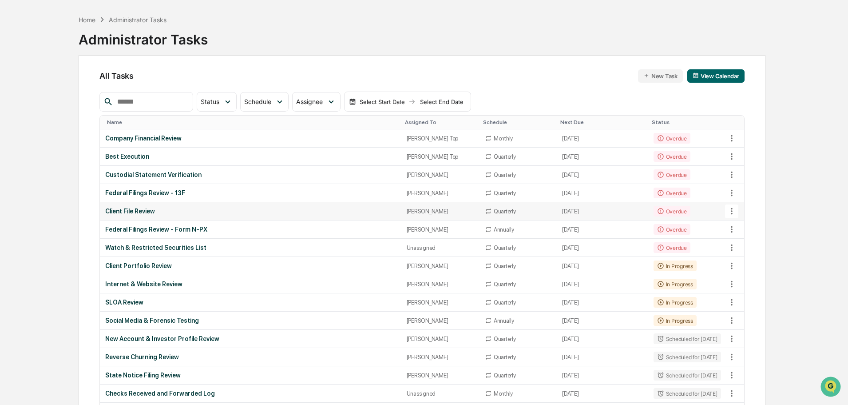
scroll to position [89, 0]
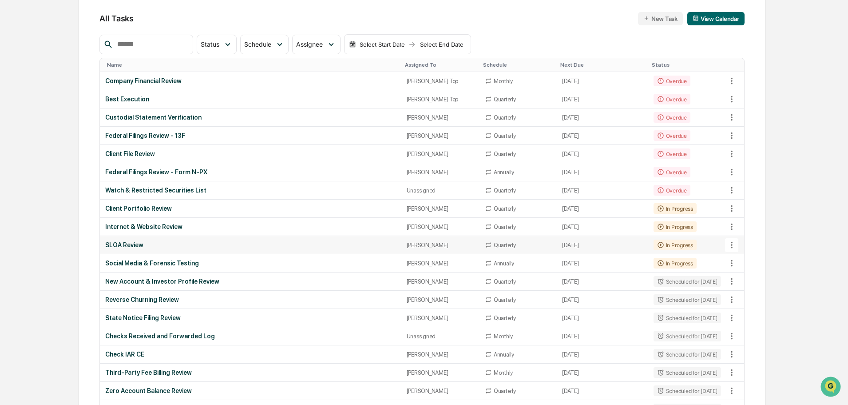
click at [133, 242] on div "SLOA Review" at bounding box center [250, 244] width 291 height 7
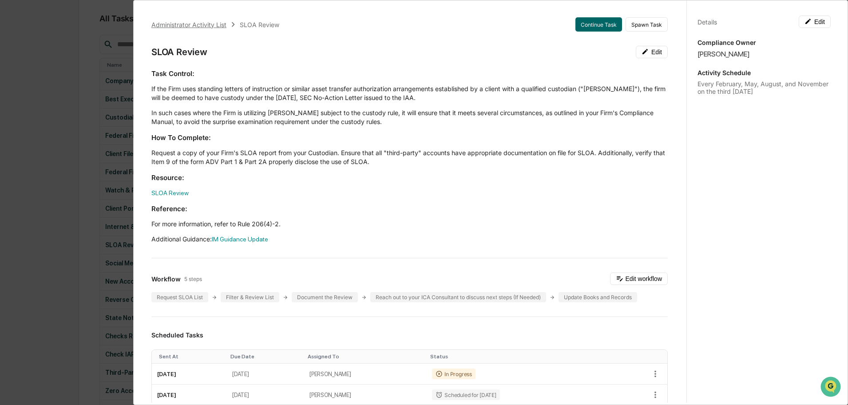
click at [206, 21] on div "Administrator Activity List" at bounding box center [188, 25] width 75 height 8
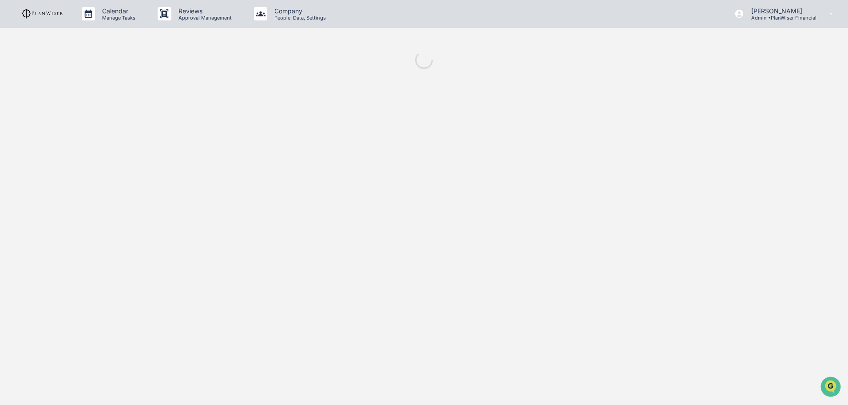
scroll to position [0, 0]
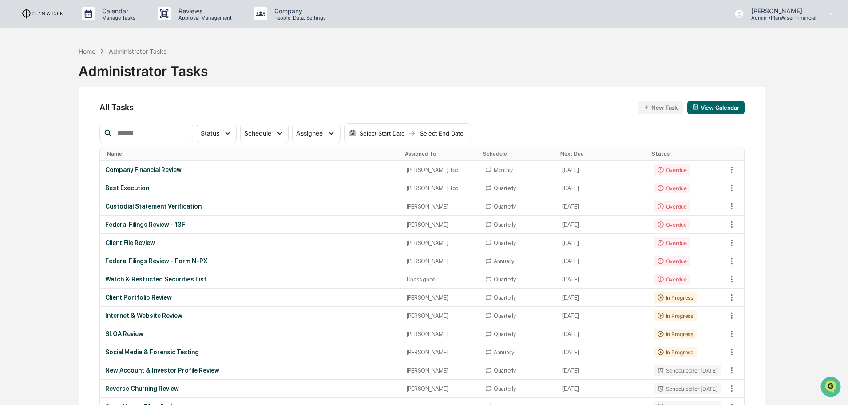
click at [385, 131] on div "Select Start Date" at bounding box center [382, 133] width 49 height 7
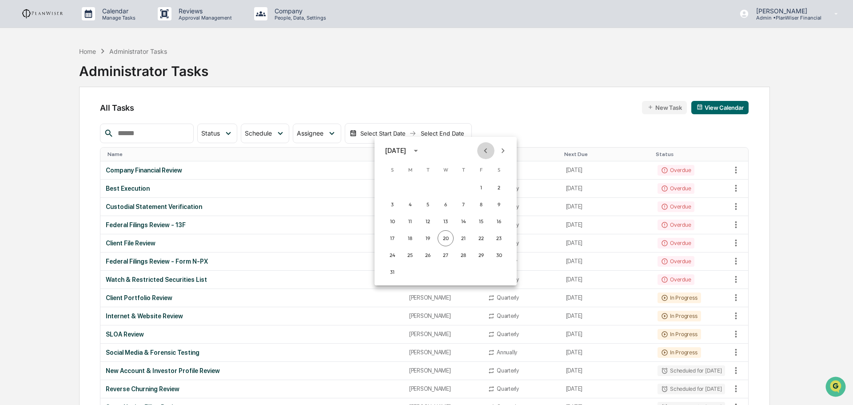
click at [483, 151] on icon "Previous month" at bounding box center [486, 151] width 10 height 10
click at [392, 186] on button "1" at bounding box center [392, 187] width 16 height 16
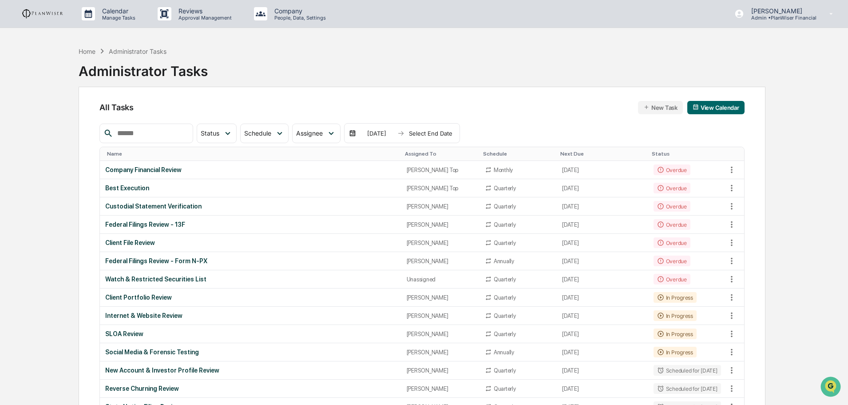
click at [387, 134] on div "06/01/2025" at bounding box center [377, 133] width 38 height 7
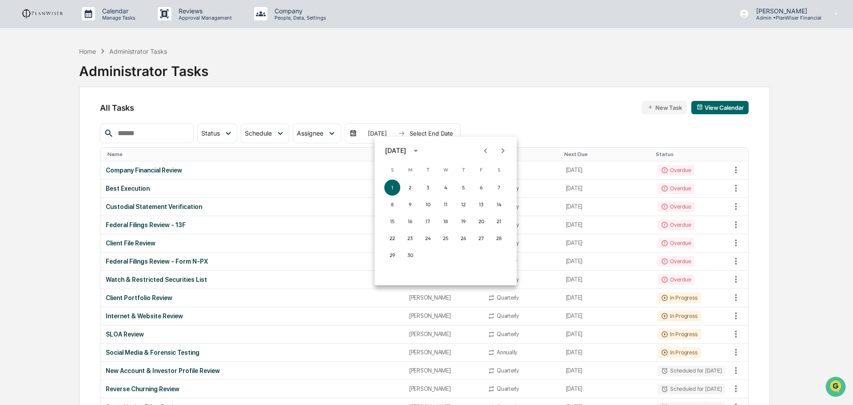
click at [486, 149] on icon "Previous month" at bounding box center [485, 150] width 3 height 5
click at [459, 183] on button "1" at bounding box center [463, 187] width 16 height 16
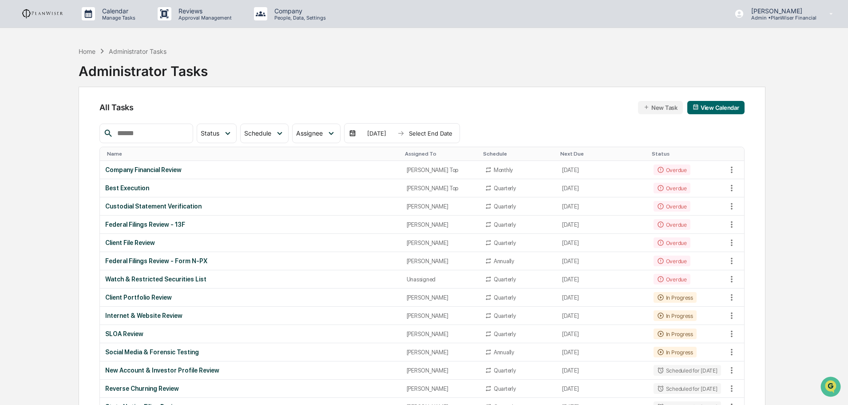
click at [146, 135] on input "text" at bounding box center [152, 133] width 76 height 12
type input "****"
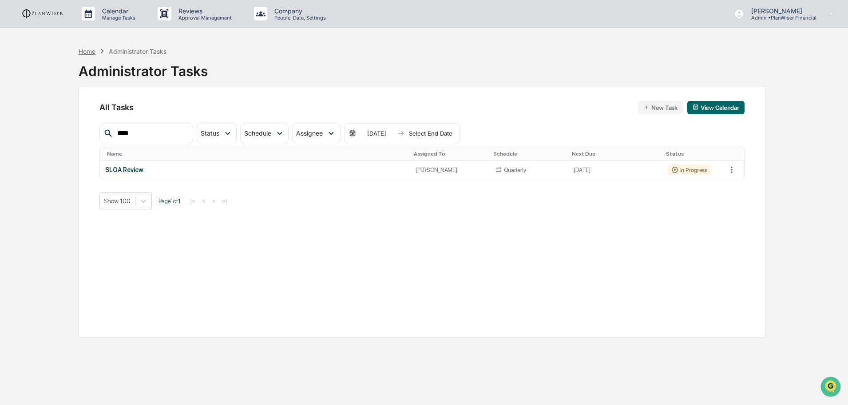
click at [85, 48] on div "Home" at bounding box center [87, 52] width 17 height 8
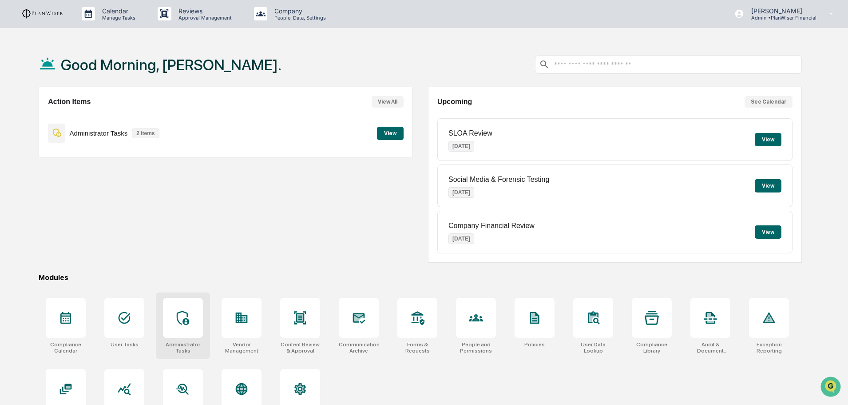
click at [181, 317] on icon at bounding box center [183, 317] width 14 height 14
